Goal: Information Seeking & Learning: Learn about a topic

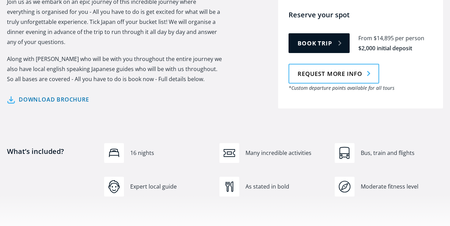
scroll to position [412, 0]
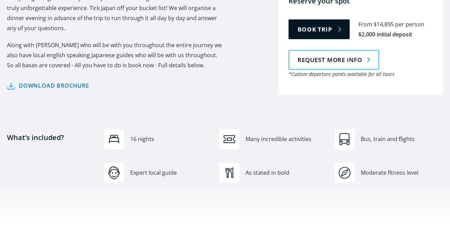
click at [397, 169] on div "Moderate fitness level" at bounding box center [401, 173] width 82 height 8
click at [228, 134] on img "Tour overview" at bounding box center [228, 139] width 11 height 11
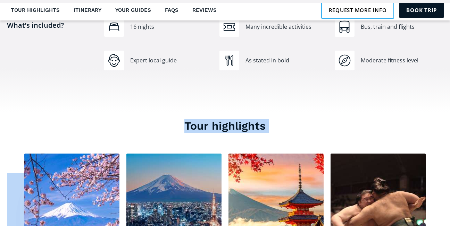
click at [449, 222] on section "Tour highlights Mt Fuji See Japans most iconic sight Tokyo Expereince Tokyo, th…" at bounding box center [225, 197] width 450 height 170
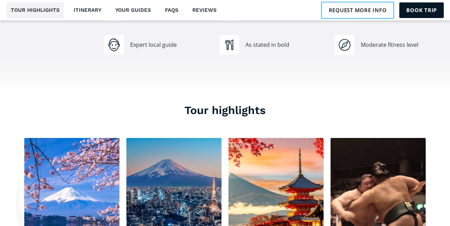
click at [449, 222] on section "Tour highlights Mt Fuji See Japans most iconic sight Tokyo Expereince Tokyo, th…" at bounding box center [225, 181] width 450 height 170
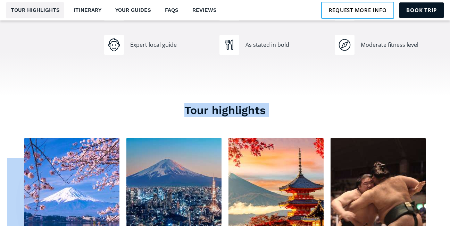
click at [449, 222] on section "Tour highlights Mt Fuji See Japans most iconic sight Tokyo Expereince Tokyo, th…" at bounding box center [225, 181] width 450 height 170
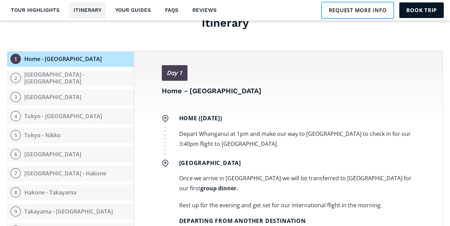
click at [449, 222] on section "Itinerary Open itinerary 1 Home - Auckland 2 Auckland - Tokyo 3 Tokyo 4 Tokyo -…" at bounding box center [225, 208] width 450 height 446
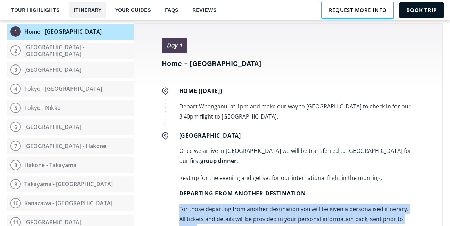
click at [449, 222] on section "Itinerary Open itinerary 1 Home - Auckland 2 Auckland - Tokyo 3 Tokyo 4 Tokyo -…" at bounding box center [225, 180] width 450 height 446
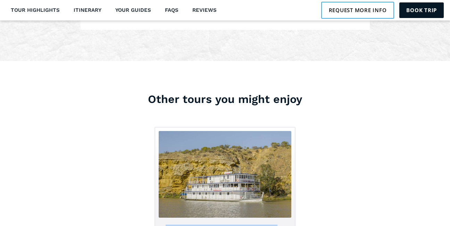
scroll to position [2073, 0]
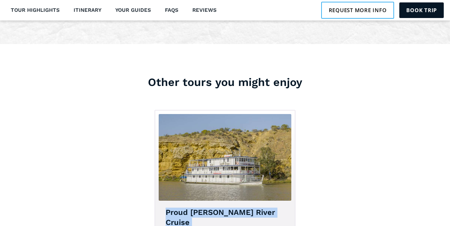
click at [449, 222] on div "Other tours you might enjoy No items found. Proud Mary Murray River Cruise Dece…" at bounding box center [225, 217] width 450 height 347
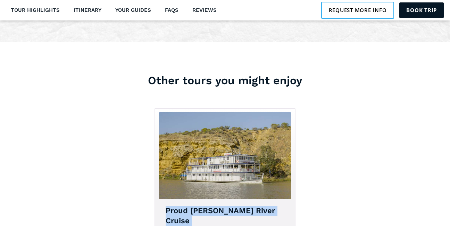
click at [449, 222] on div "Other tours you might enjoy No items found. Proud Mary Murray River Cruise Dece…" at bounding box center [225, 215] width 450 height 347
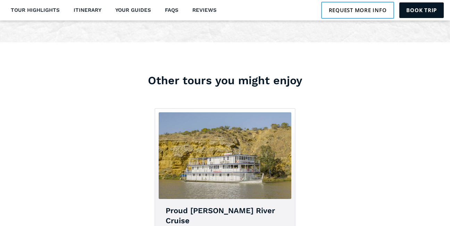
click at [449, 222] on div "Other tours you might enjoy No items found. Proud Mary Murray River Cruise Dece…" at bounding box center [225, 215] width 450 height 347
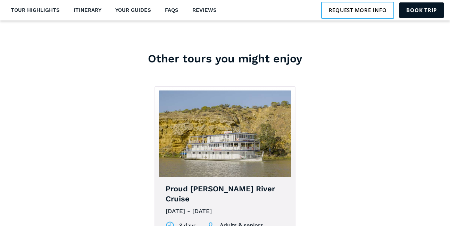
scroll to position [2116, 0]
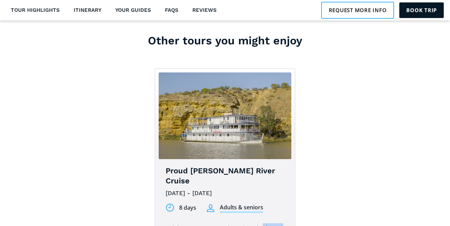
click at [449, 222] on div "Other tours you might enjoy No items found. Proud Mary Murray River Cruise Dece…" at bounding box center [225, 175] width 450 height 347
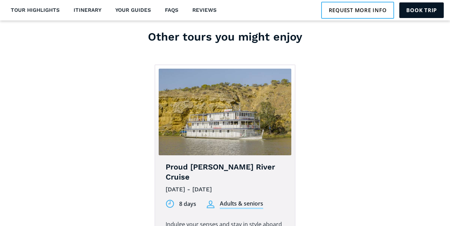
click at [449, 222] on div "Other tours you might enjoy No items found. Proud Mary Murray River Cruise Dece…" at bounding box center [225, 172] width 450 height 347
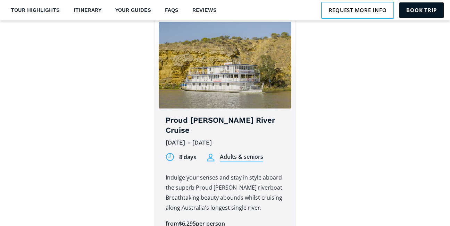
click at [449, 222] on div "Other tours you might enjoy No items found. Proud Mary Murray River Cruise Dece…" at bounding box center [225, 125] width 450 height 347
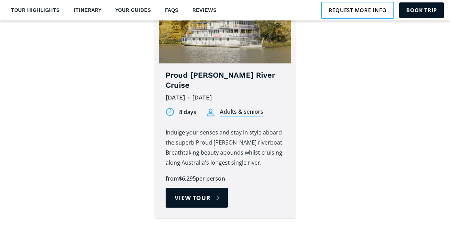
scroll to position [2194, 0]
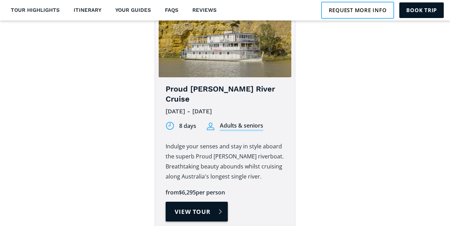
click at [202, 202] on link "View tour" at bounding box center [196, 212] width 62 height 20
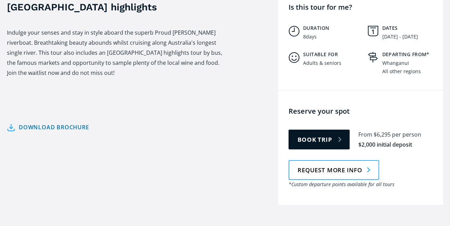
scroll to position [338, 0]
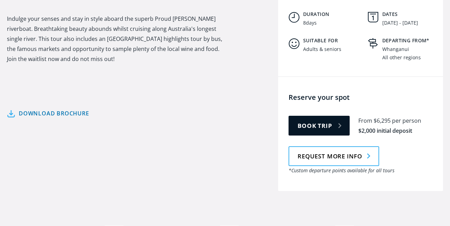
drag, startPoint x: 441, startPoint y: 151, endPoint x: 419, endPoint y: 136, distance: 26.6
click at [419, 136] on div "Reserve your spot There is limited availability for this tour. Please contact u…" at bounding box center [360, 134] width 165 height 114
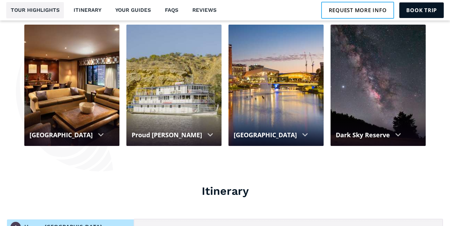
scroll to position [689, 0]
